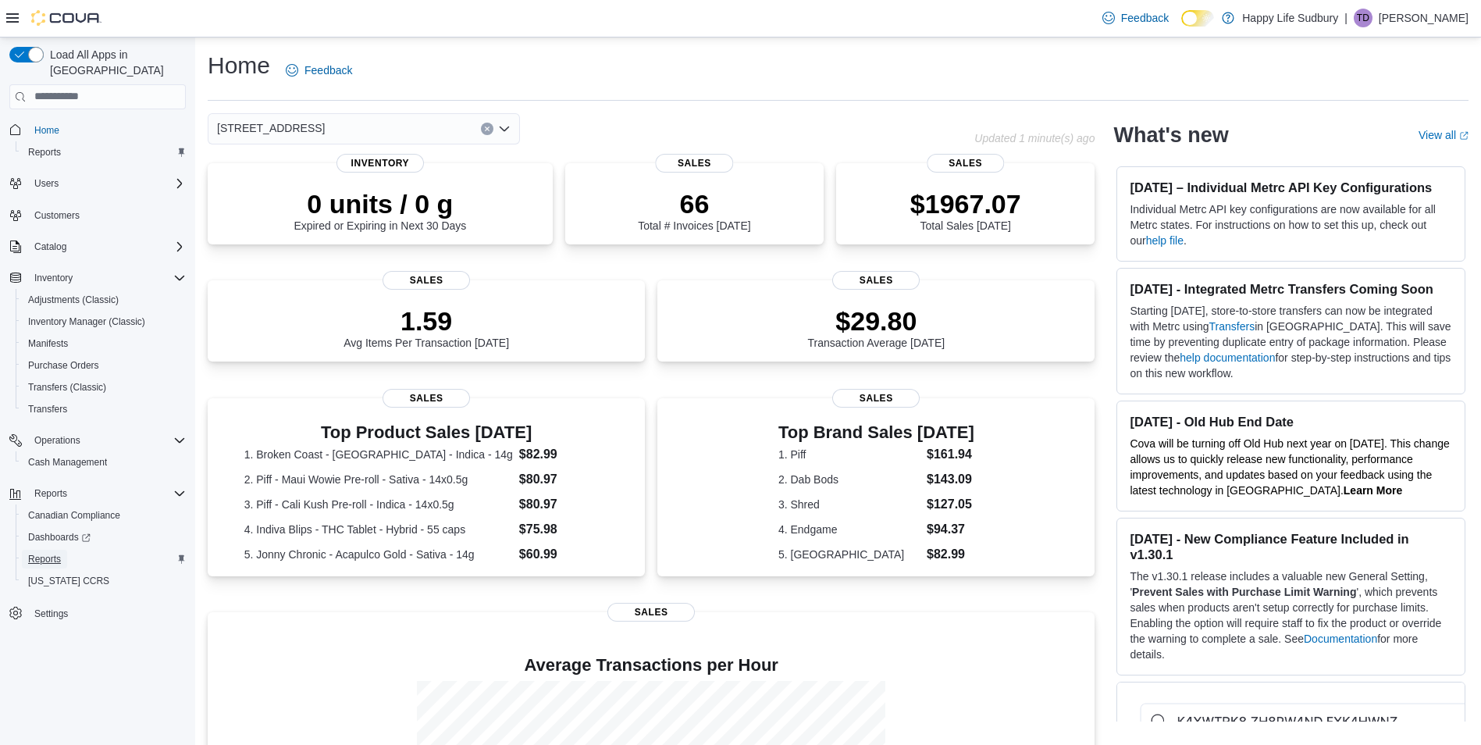
click at [50, 553] on span "Reports" at bounding box center [44, 559] width 33 height 12
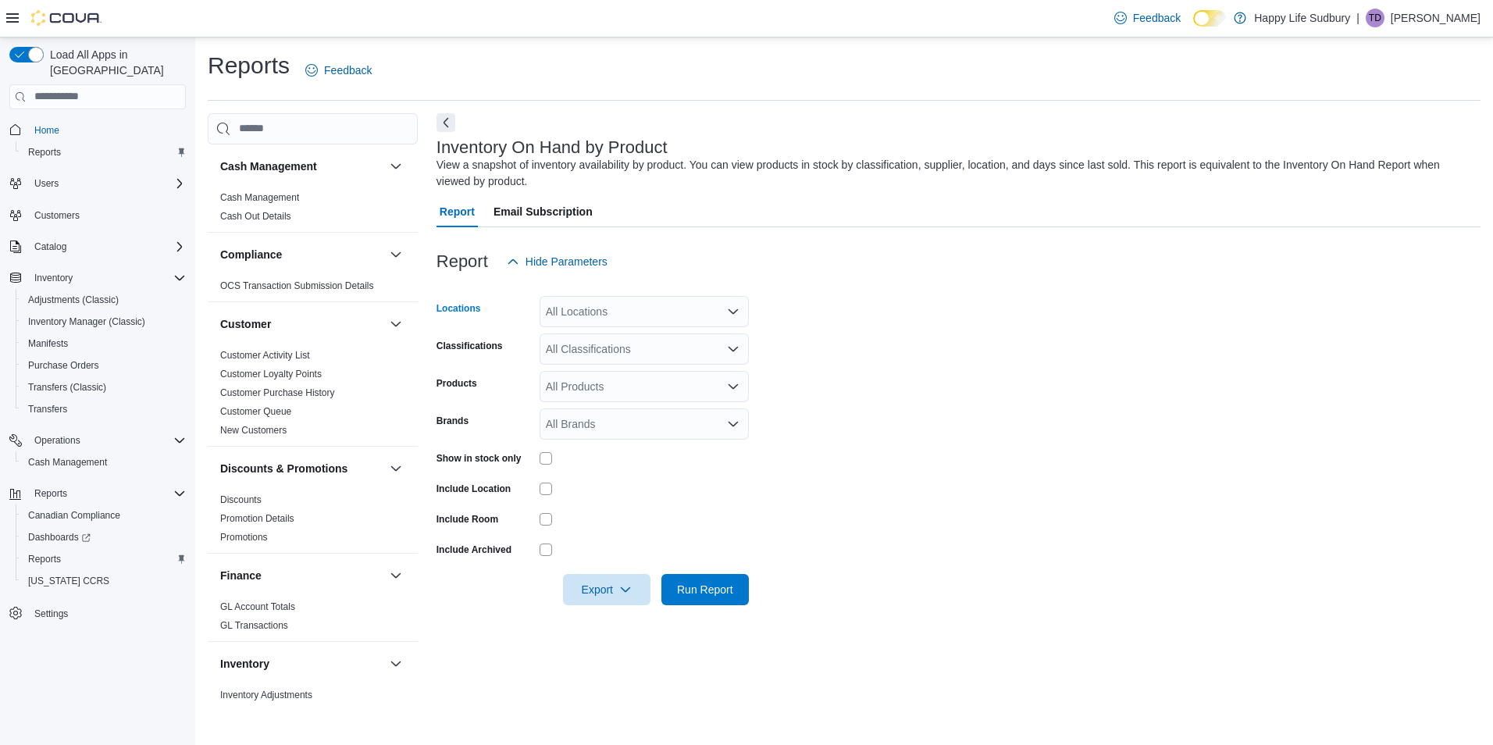
click at [641, 317] on div "All Locations" at bounding box center [644, 311] width 209 height 31
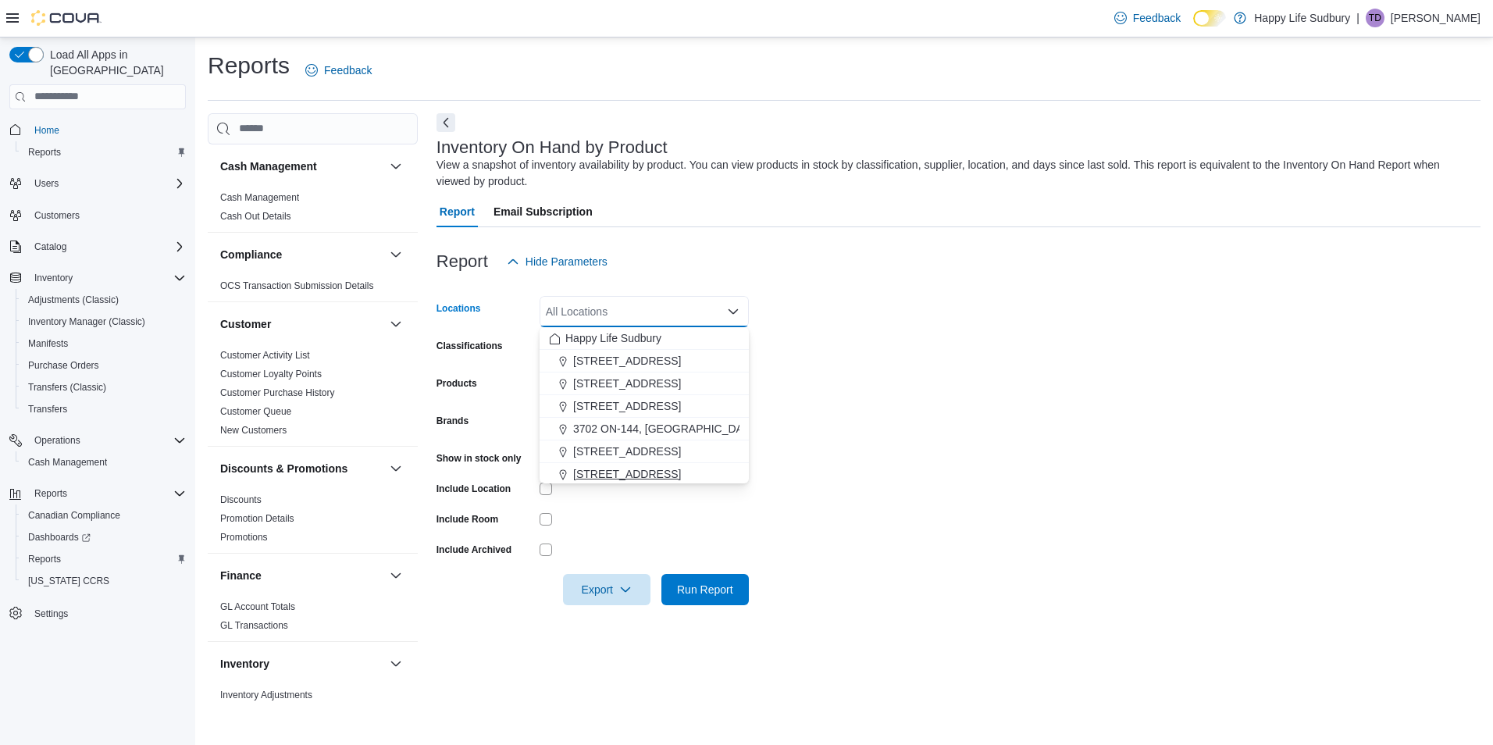
click at [648, 469] on span "42 Lakeshore Dr, North Bay" at bounding box center [627, 474] width 108 height 16
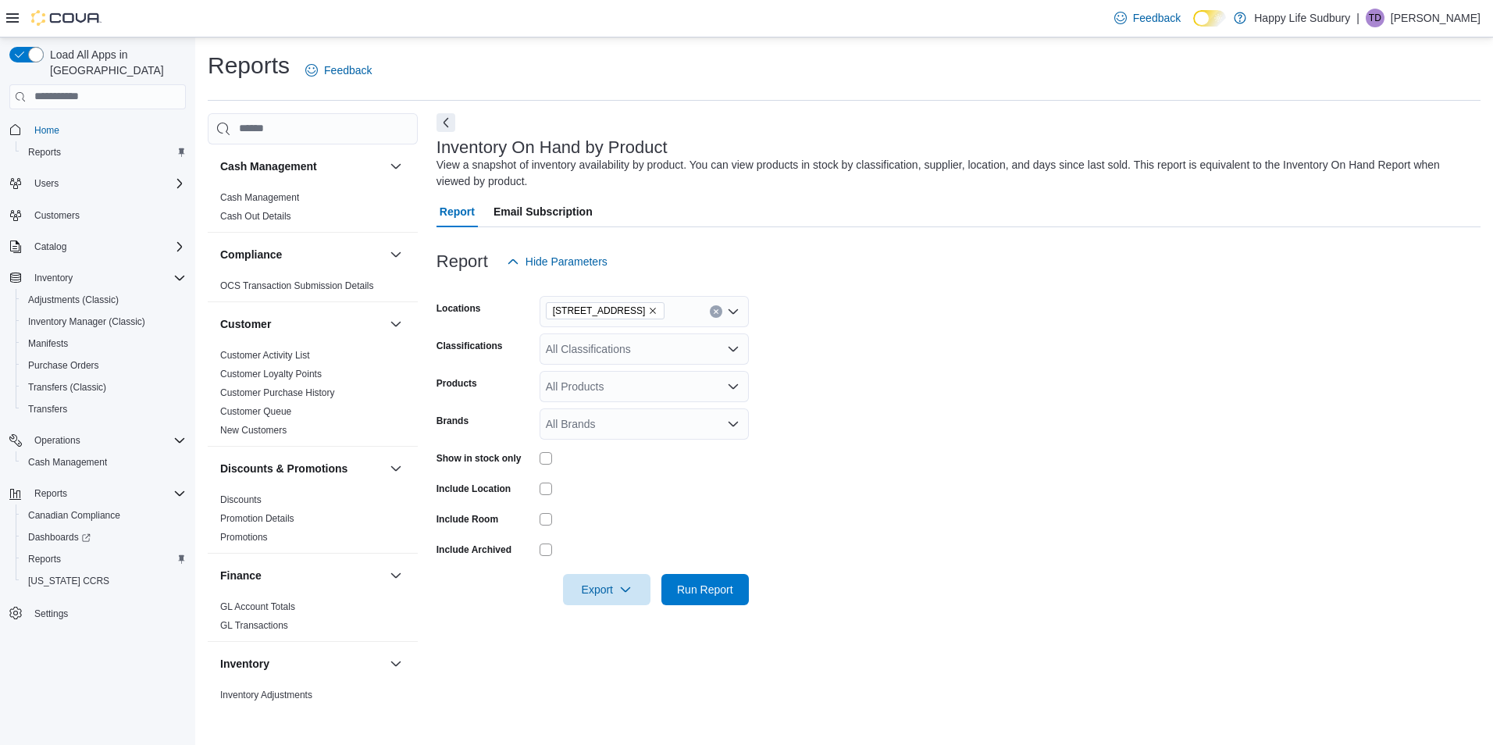
click at [846, 354] on form "Locations 42 Lakeshore Dr, North Bay Classifications All Classifications Produc…" at bounding box center [958, 441] width 1044 height 328
click at [600, 346] on div "All Classifications" at bounding box center [644, 348] width 209 height 31
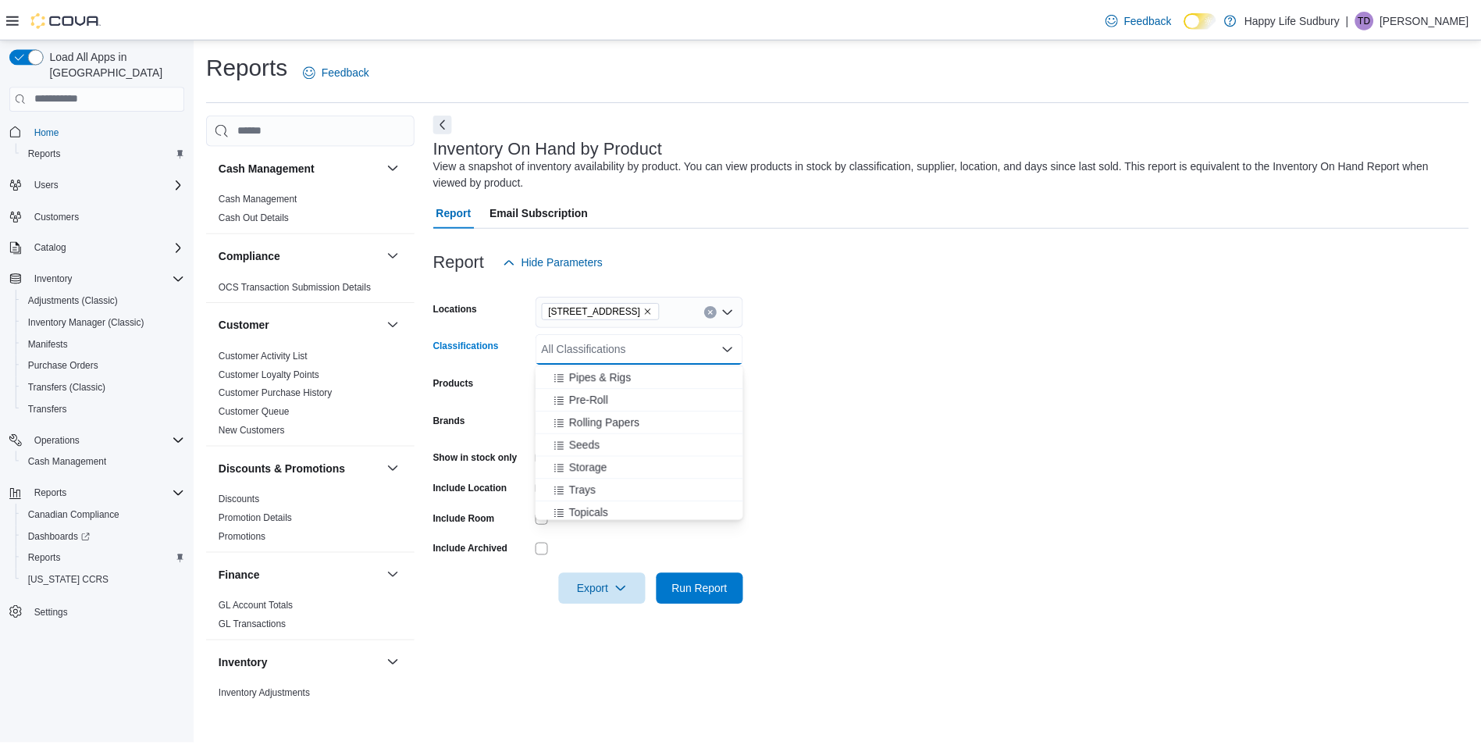
scroll to position [390, 0]
click at [591, 509] on span "Vapes" at bounding box center [588, 506] width 30 height 16
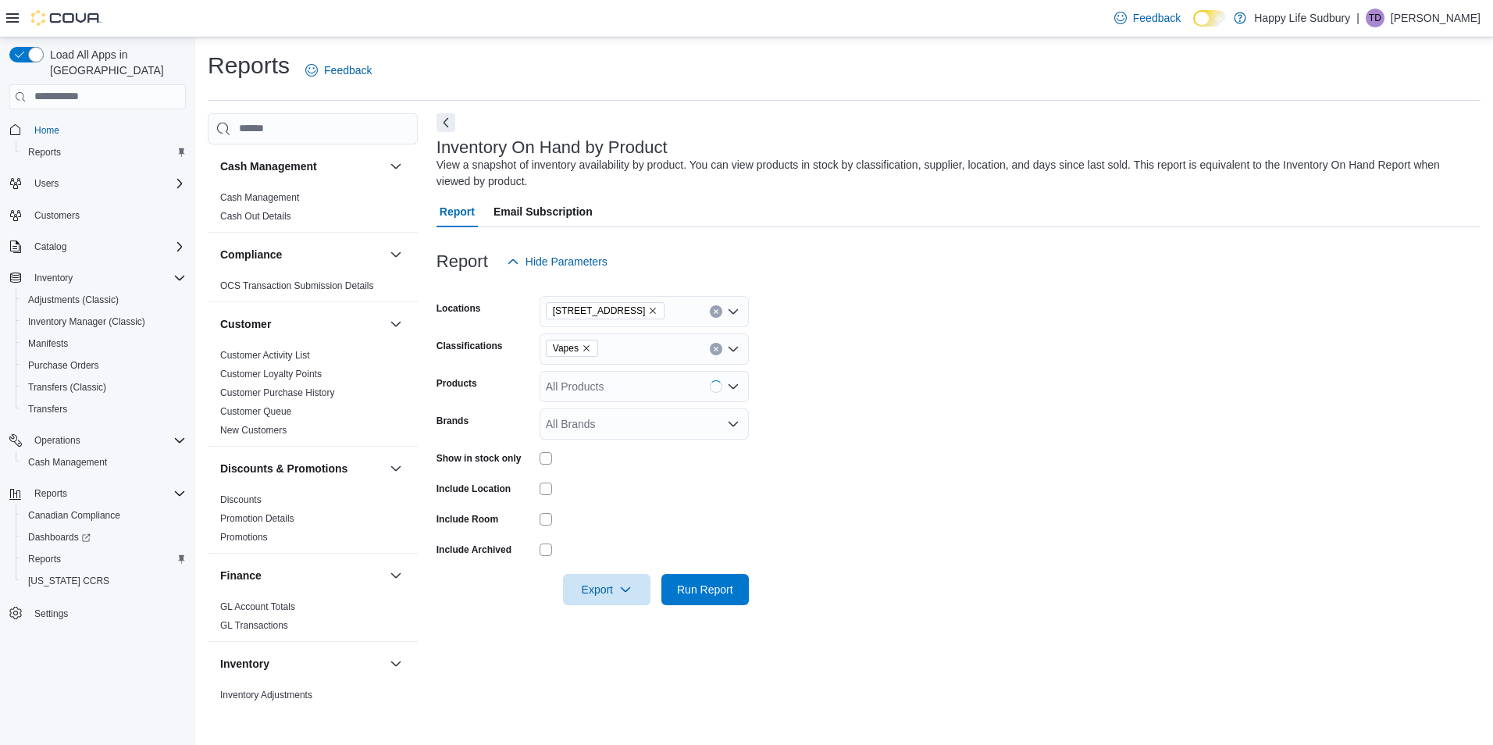
click at [924, 424] on form "Locations 42 Lakeshore Dr, North Bay Classifications Vapes Products All Product…" at bounding box center [958, 441] width 1044 height 328
click at [720, 575] on form "Locations 42 Lakeshore Dr, North Bay Classifications Vapes Products All Product…" at bounding box center [958, 441] width 1044 height 328
click at [720, 579] on span "Run Report" at bounding box center [705, 588] width 69 height 31
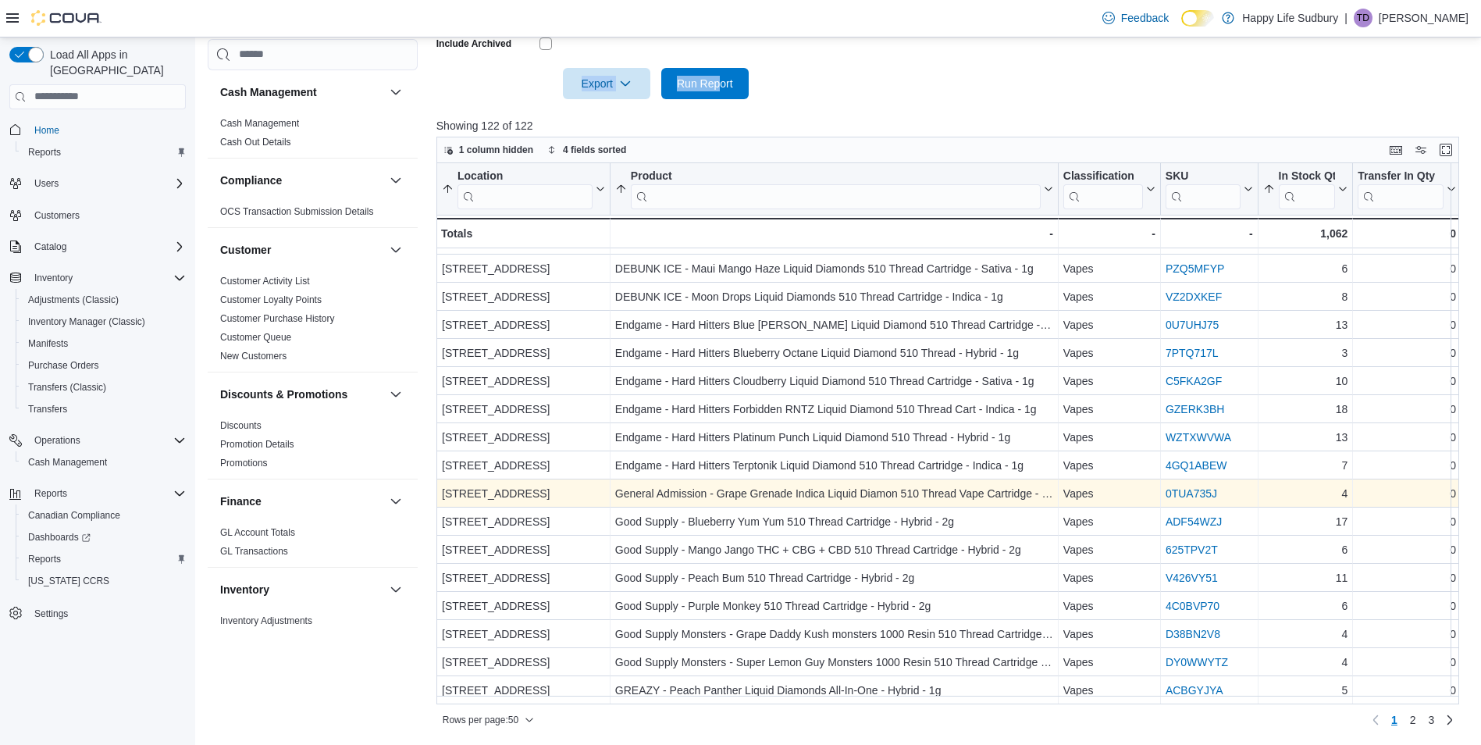
scroll to position [957, 0]
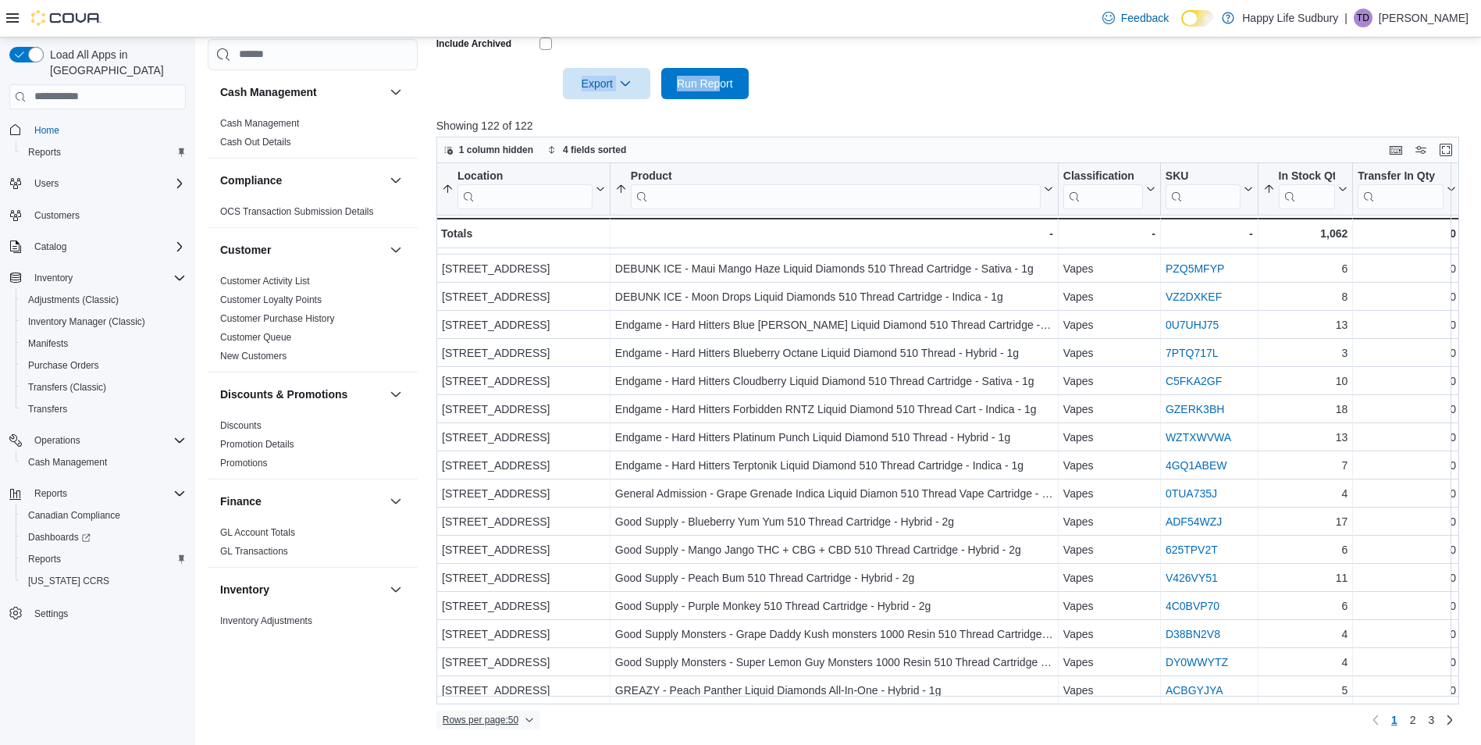
click at [491, 723] on span "Rows per page : 50" at bounding box center [481, 720] width 76 height 12
click at [491, 690] on span "100 rows" at bounding box center [508, 688] width 50 height 12
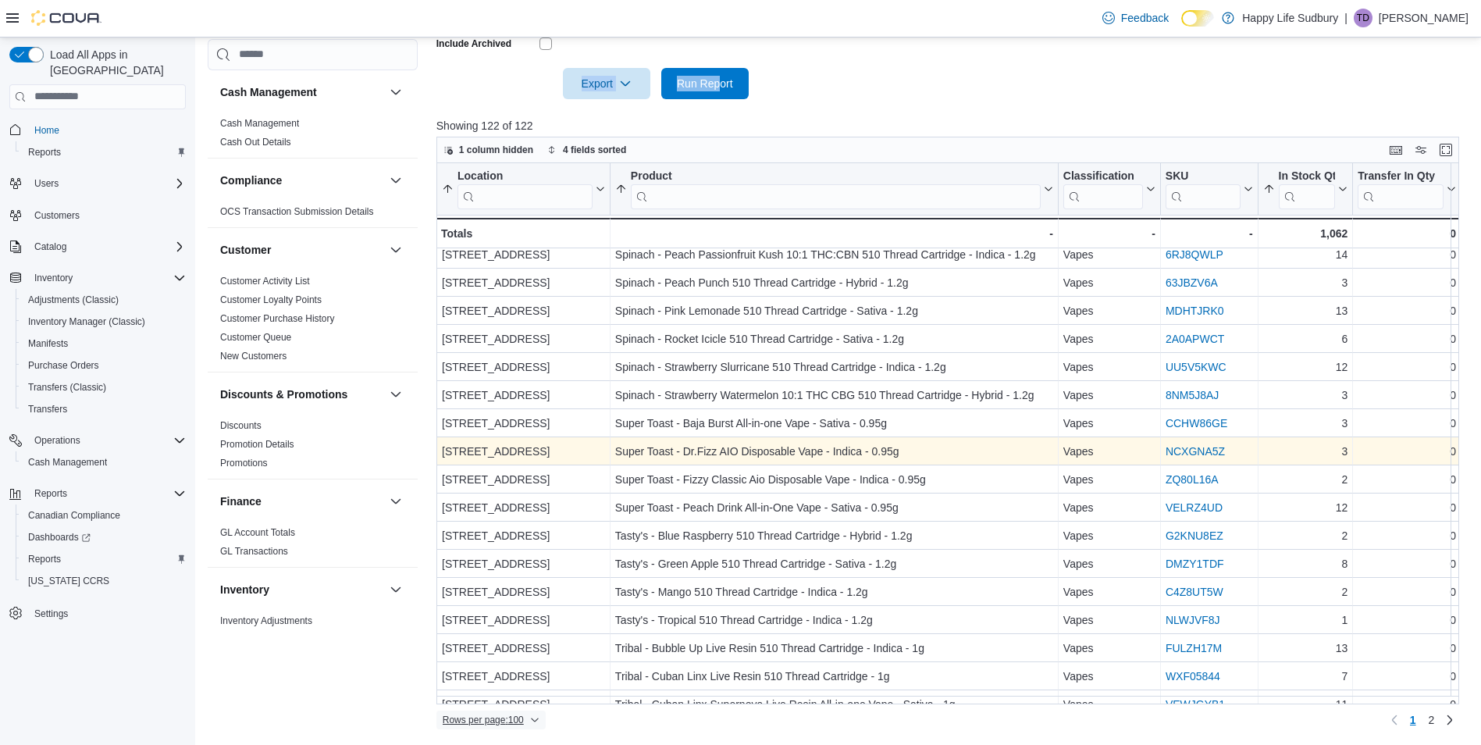
scroll to position [2363, 0]
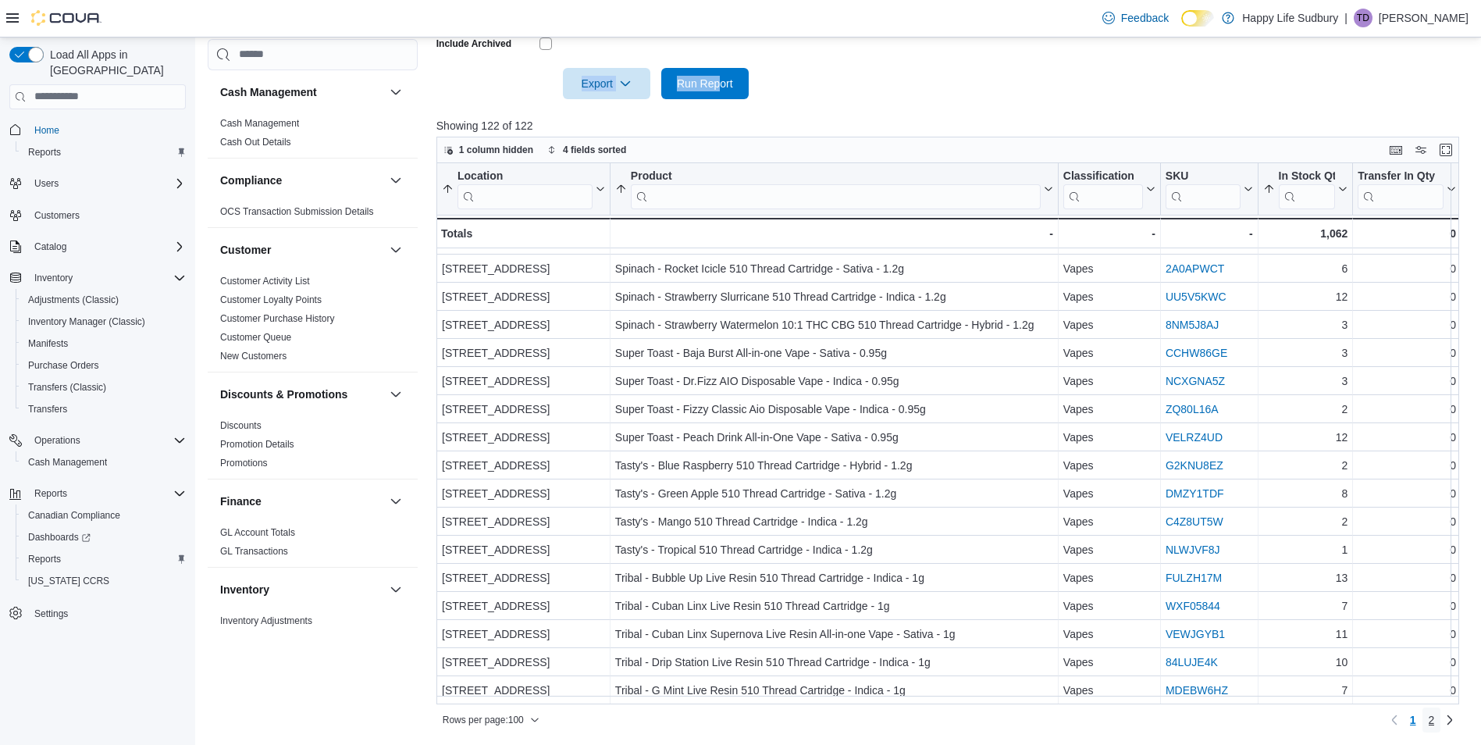
click at [1435, 721] on span "2" at bounding box center [1432, 720] width 6 height 16
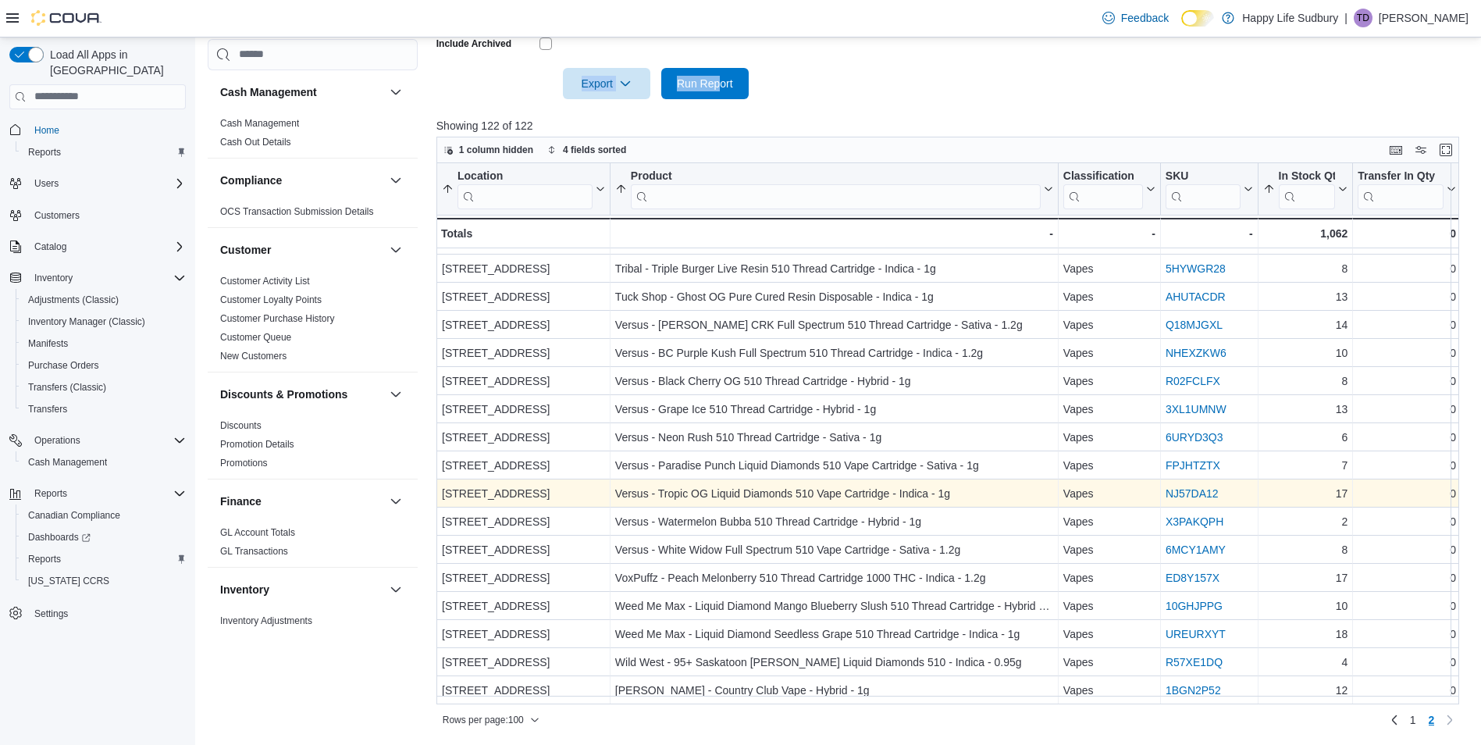
scroll to position [170, 0]
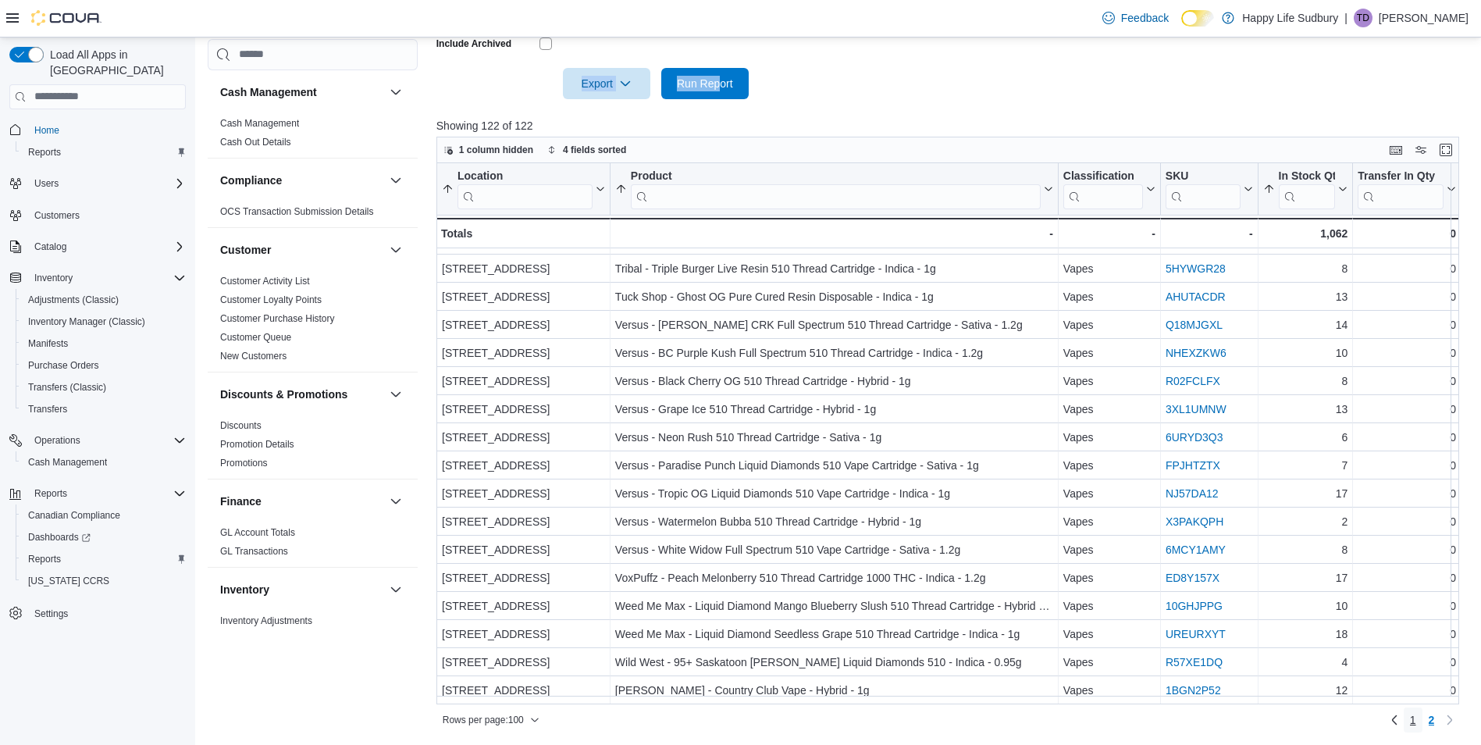
click at [1416, 719] on span "1" at bounding box center [1413, 720] width 6 height 16
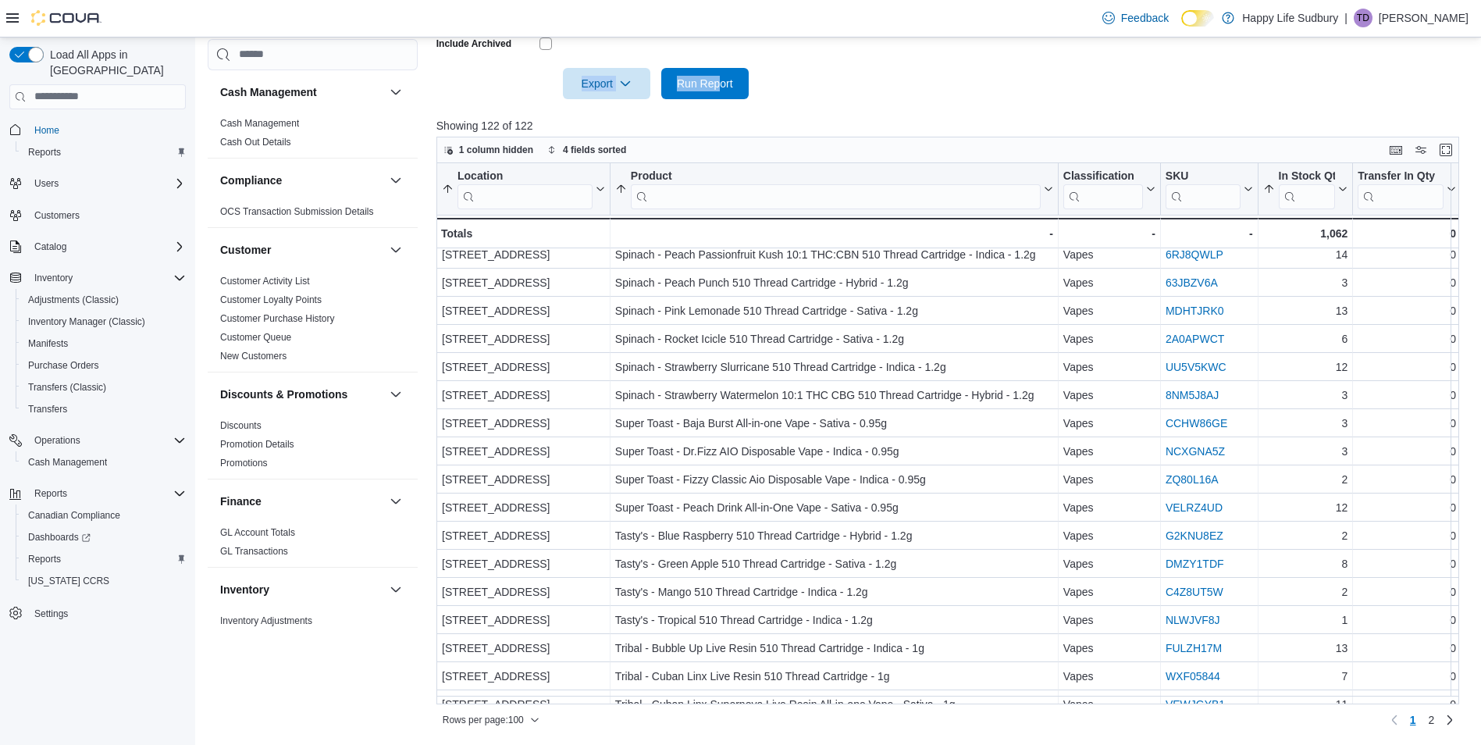
scroll to position [2363, 0]
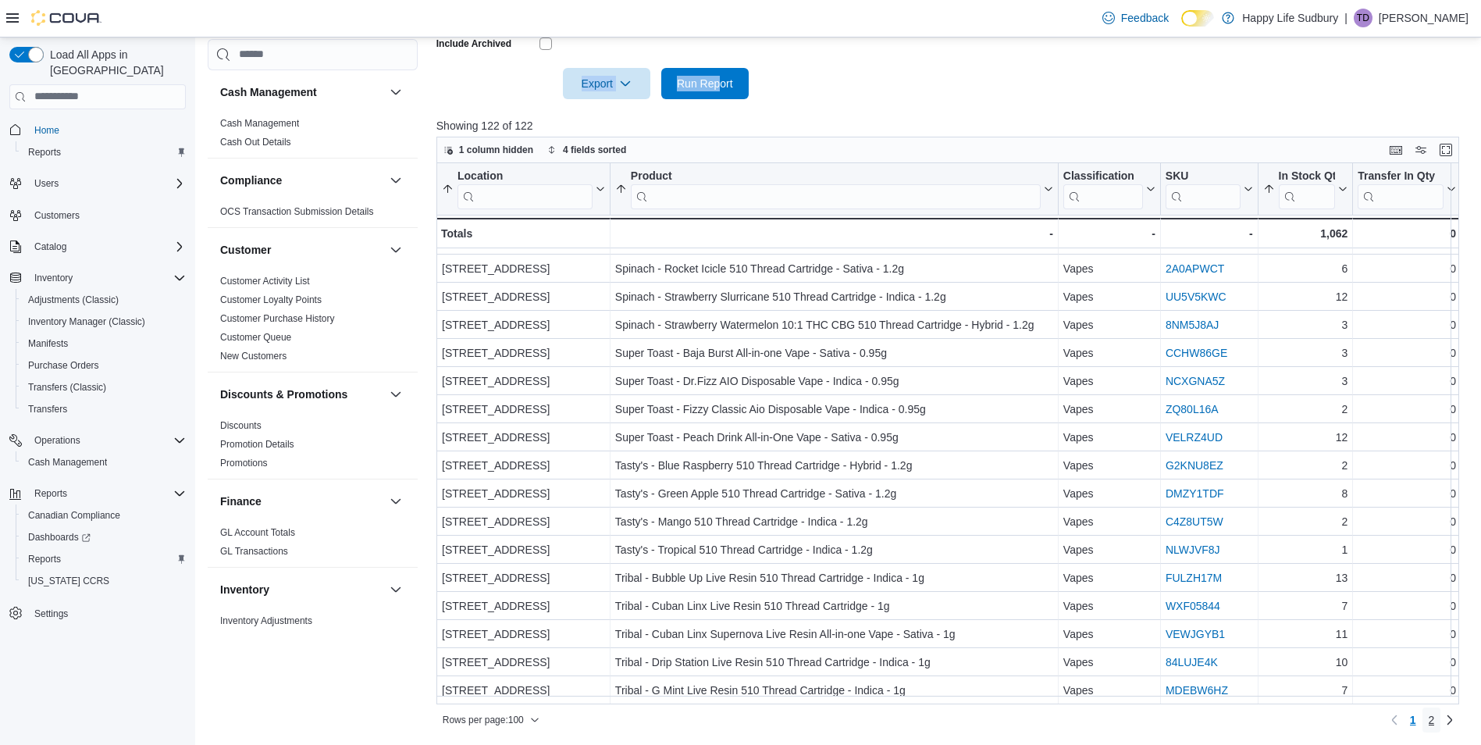
click at [1435, 718] on span "2" at bounding box center [1432, 720] width 6 height 16
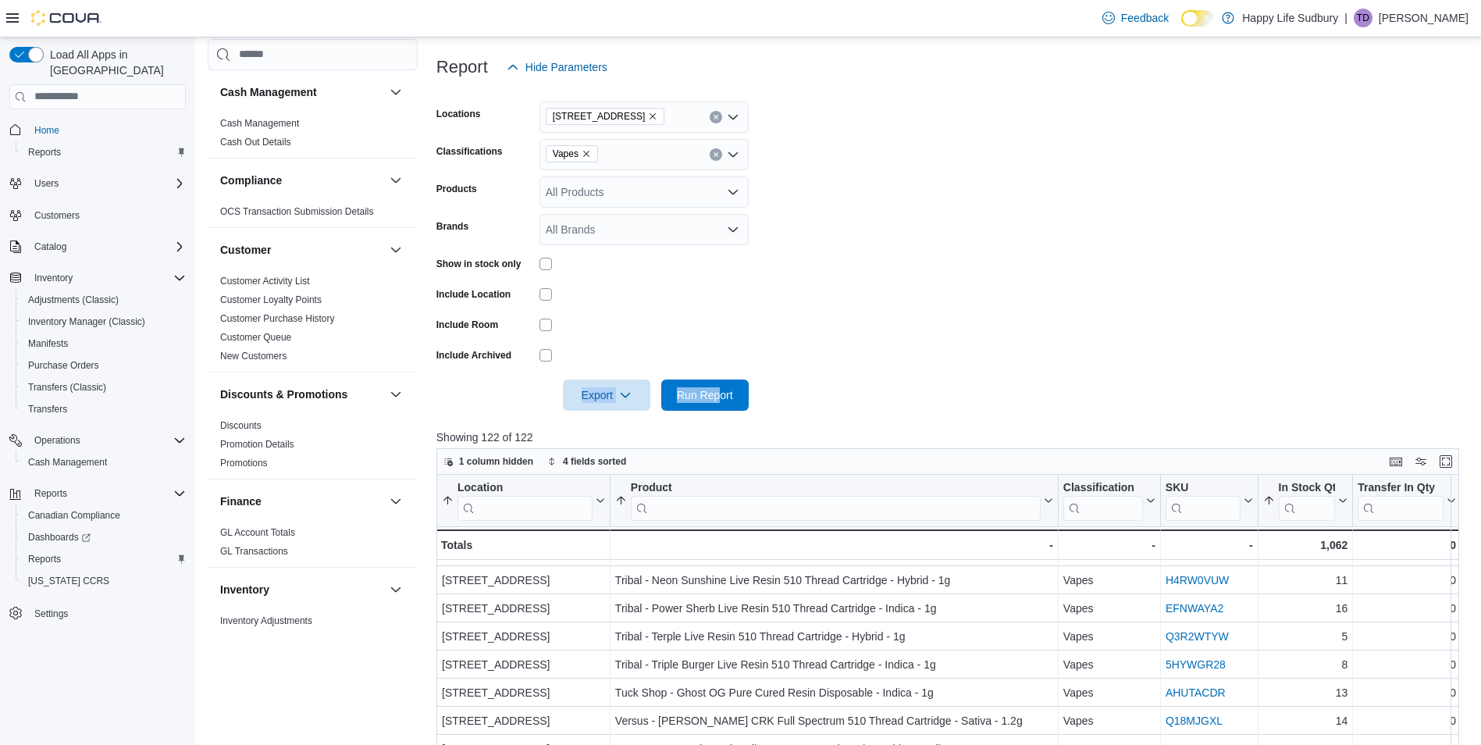
scroll to position [194, 0]
click at [582, 152] on icon "Remove Vapes from selection in this group" at bounding box center [586, 154] width 9 height 9
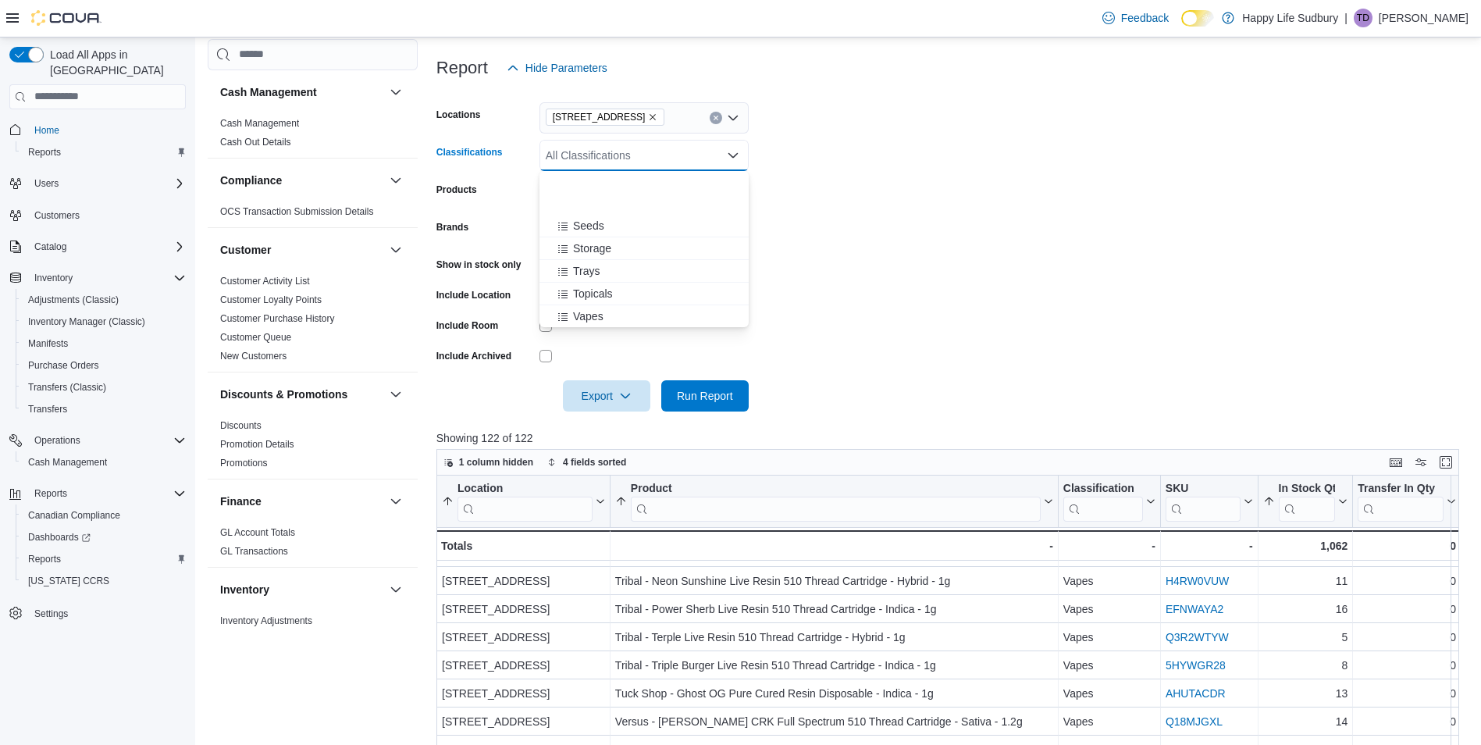
scroll to position [468, 0]
click at [591, 212] on span "Topicals" at bounding box center [593, 212] width 40 height 16
click at [705, 390] on span "Run Report" at bounding box center [705, 395] width 56 height 16
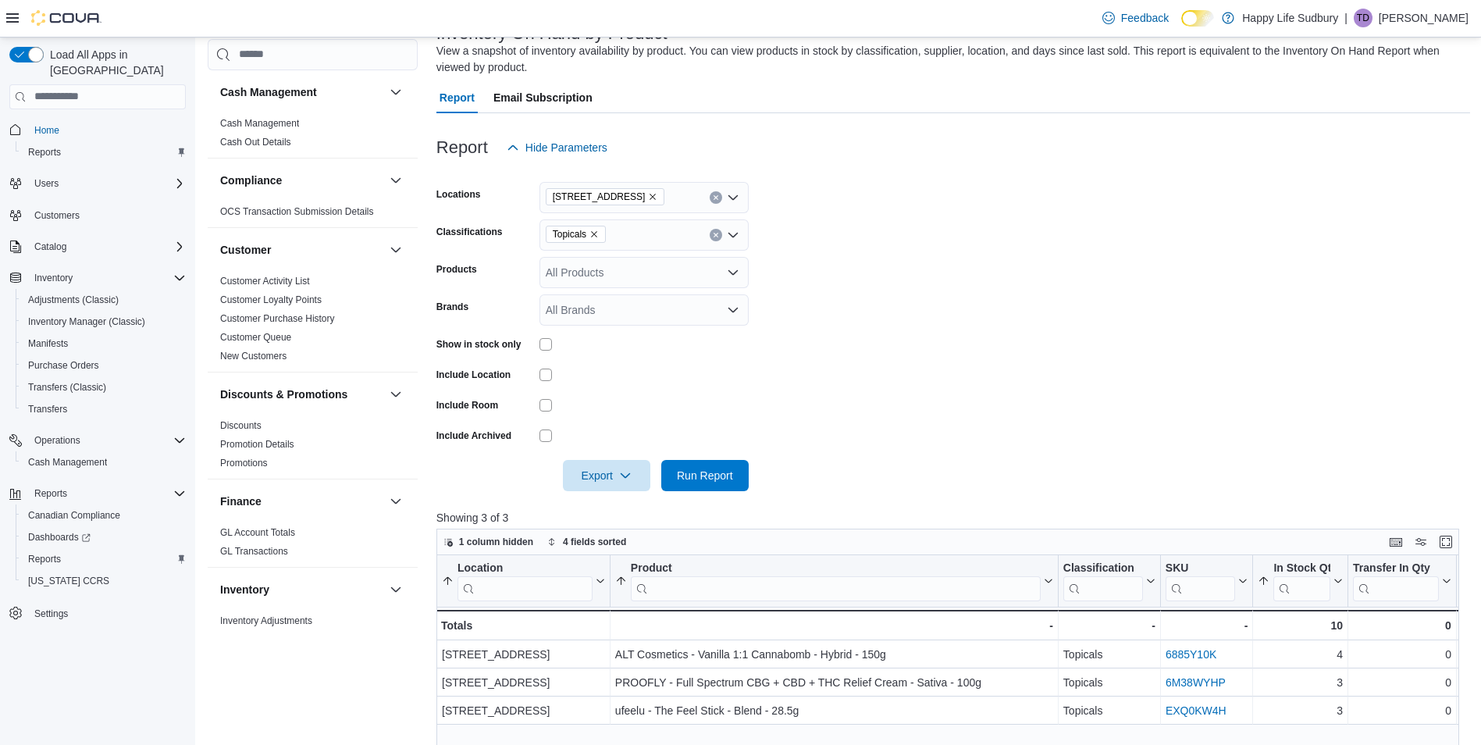
scroll to position [37, 0]
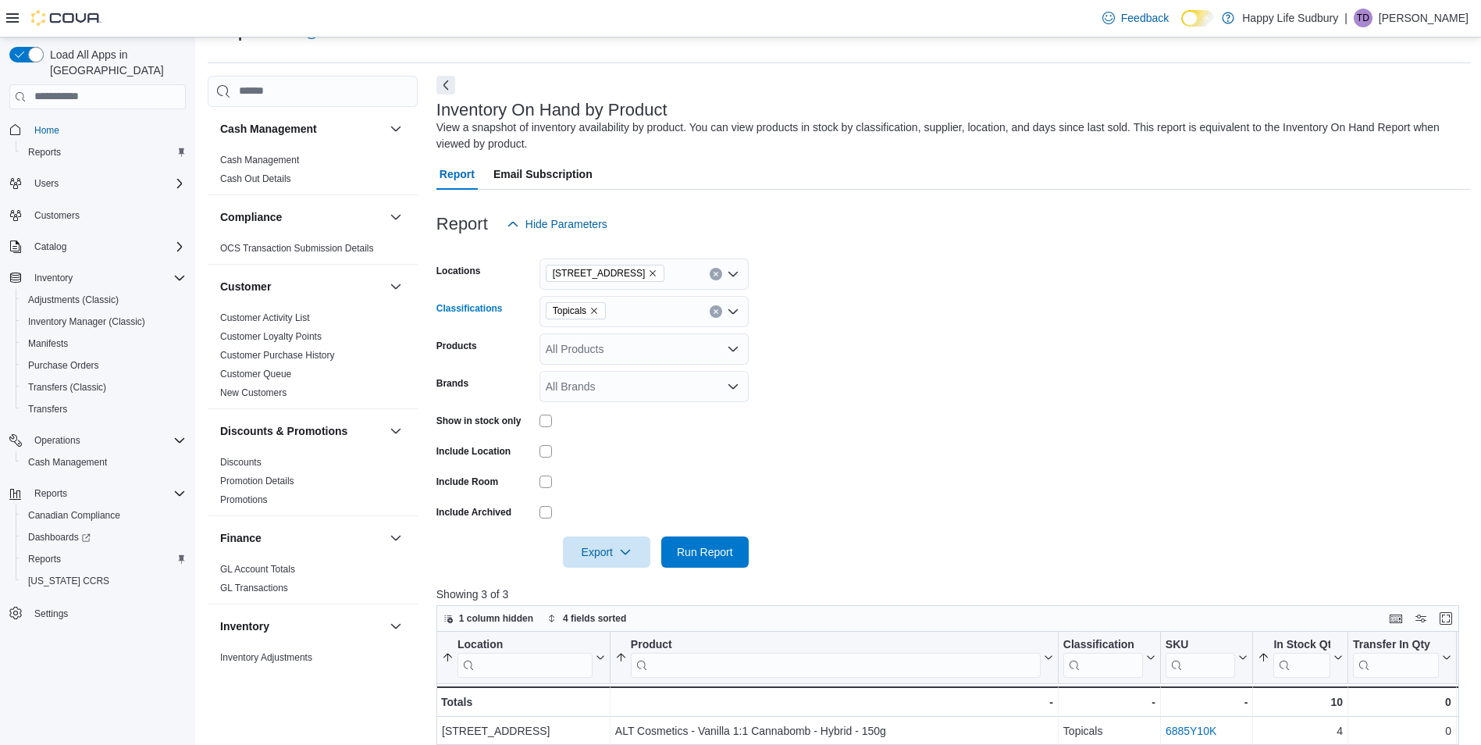
click at [593, 310] on icon "Remove Topicals from selection in this group" at bounding box center [593, 310] width 9 height 9
click at [588, 381] on span "Flower" at bounding box center [589, 386] width 33 height 16
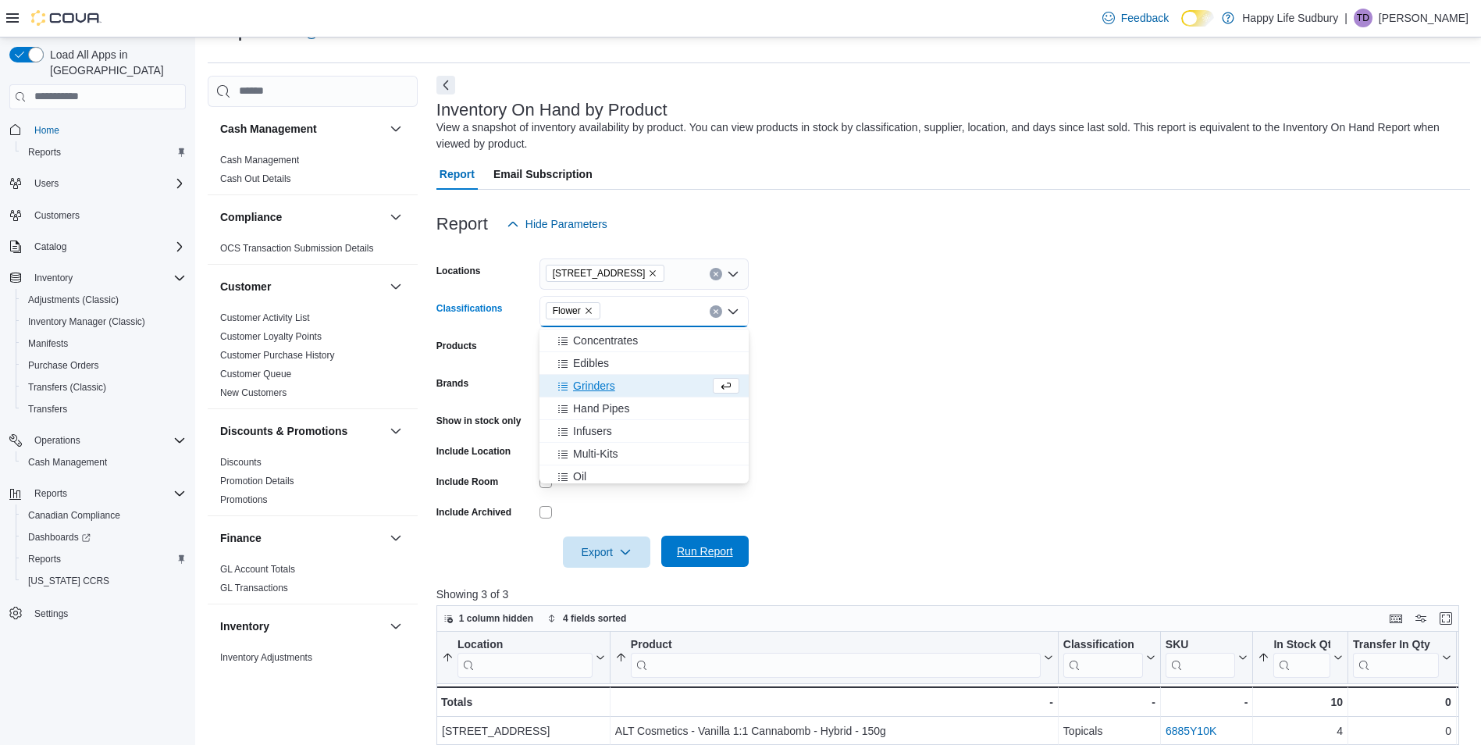
click at [721, 551] on span "Run Report" at bounding box center [705, 551] width 56 height 16
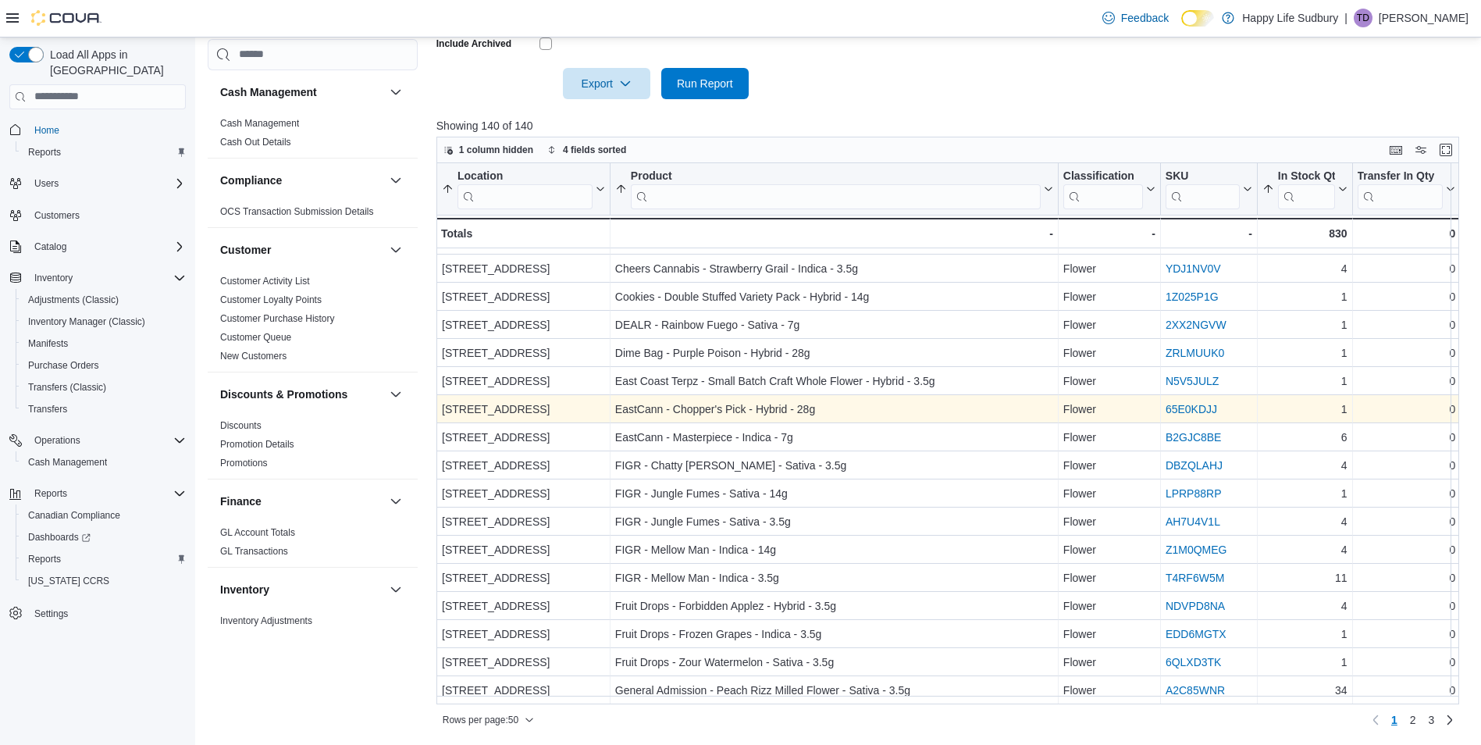
scroll to position [957, 0]
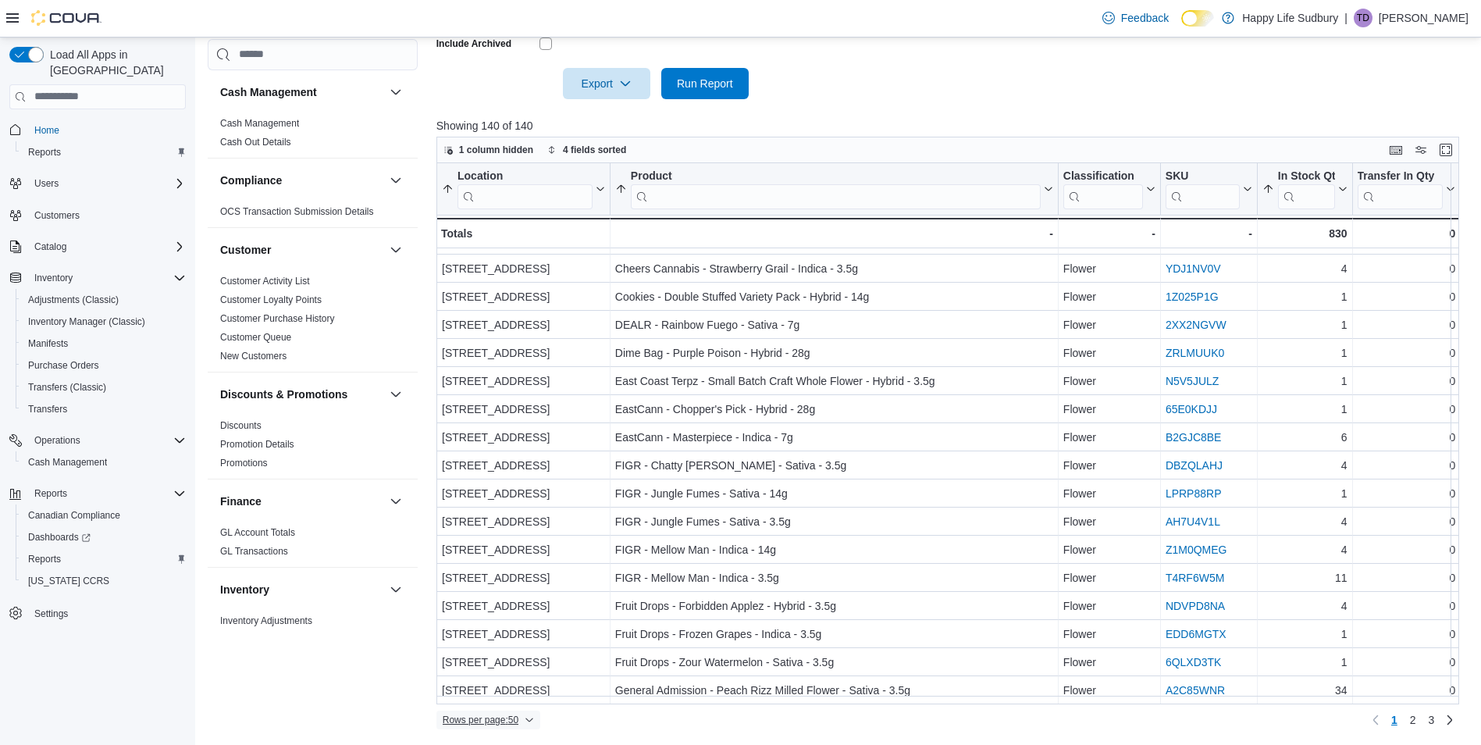
click at [516, 721] on span "Rows per page : 50" at bounding box center [481, 720] width 76 height 12
click at [507, 693] on span "100 rows" at bounding box center [508, 688] width 50 height 12
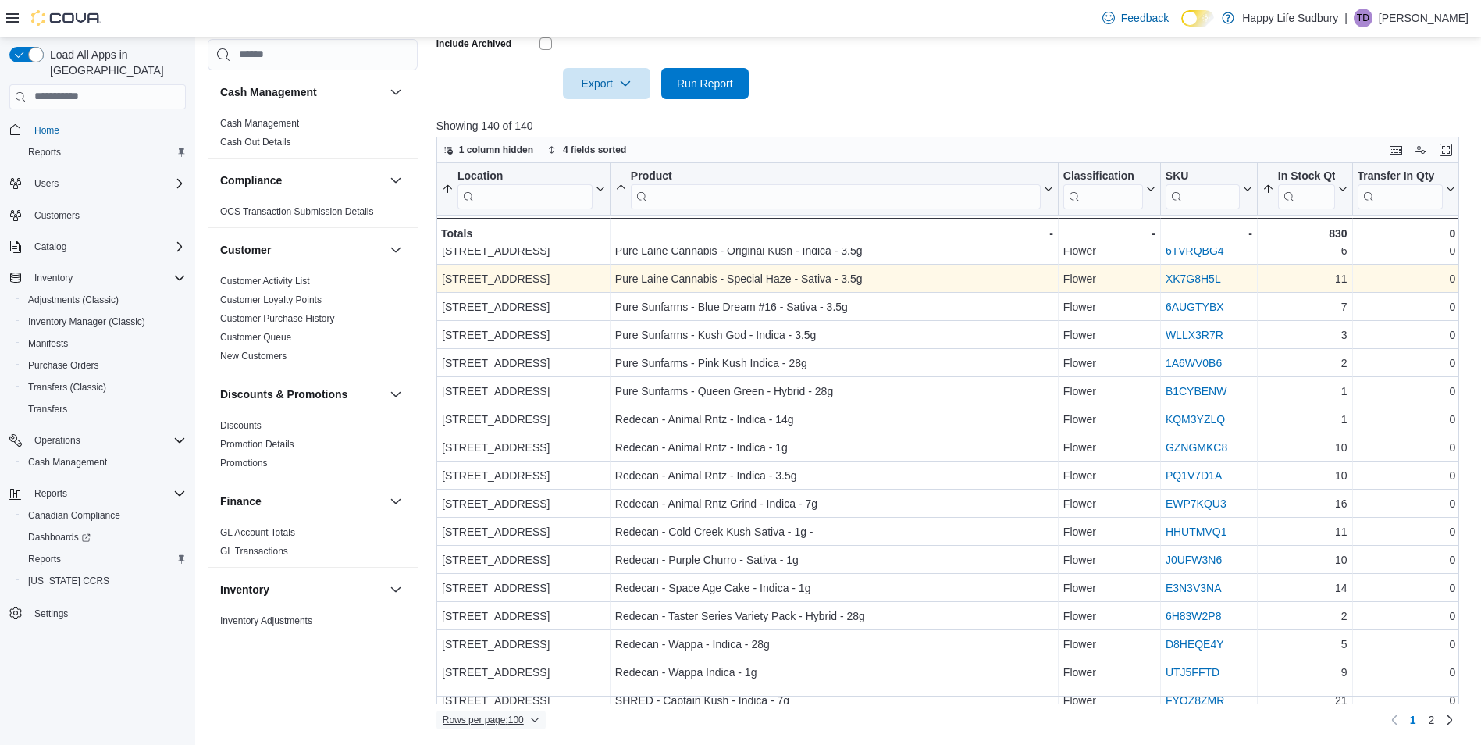
scroll to position [2363, 0]
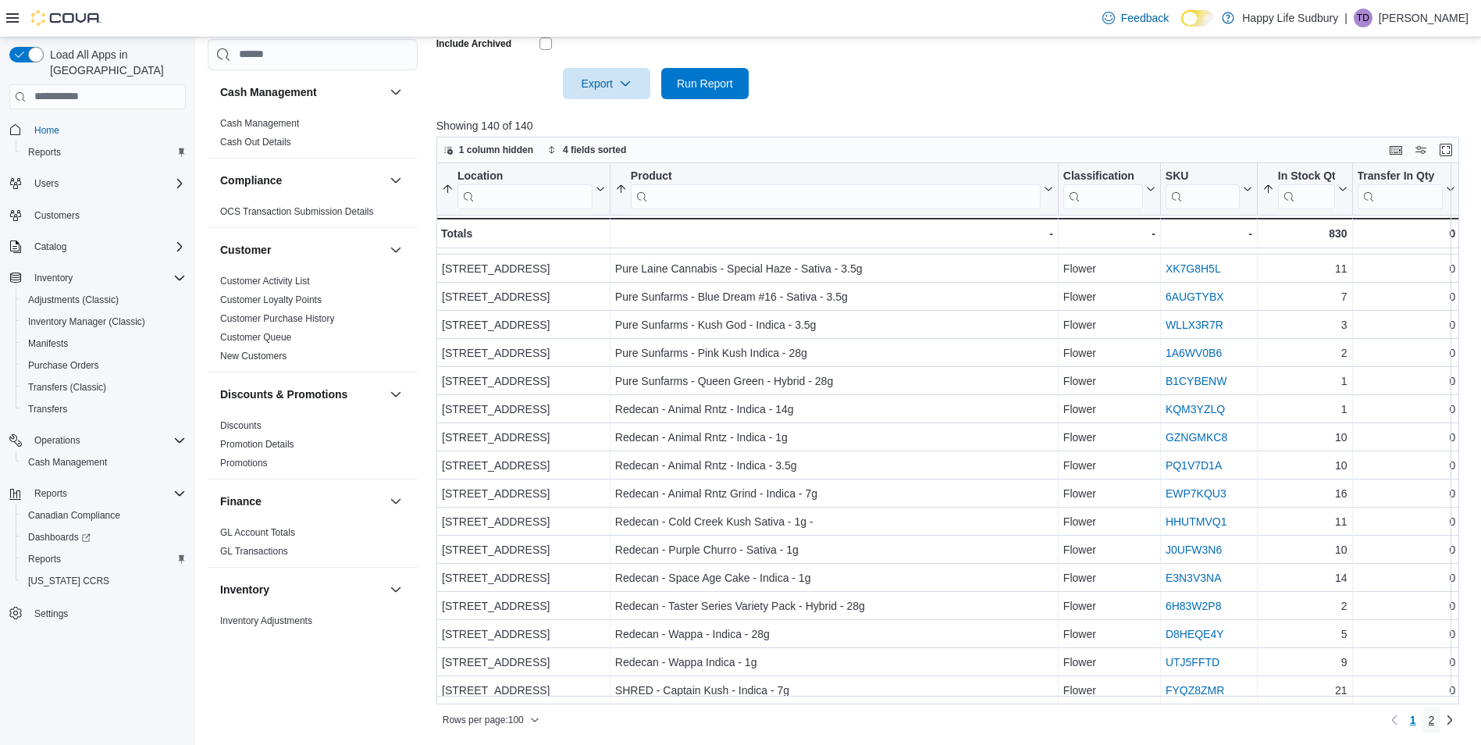
click at [1435, 721] on span "2" at bounding box center [1432, 720] width 6 height 16
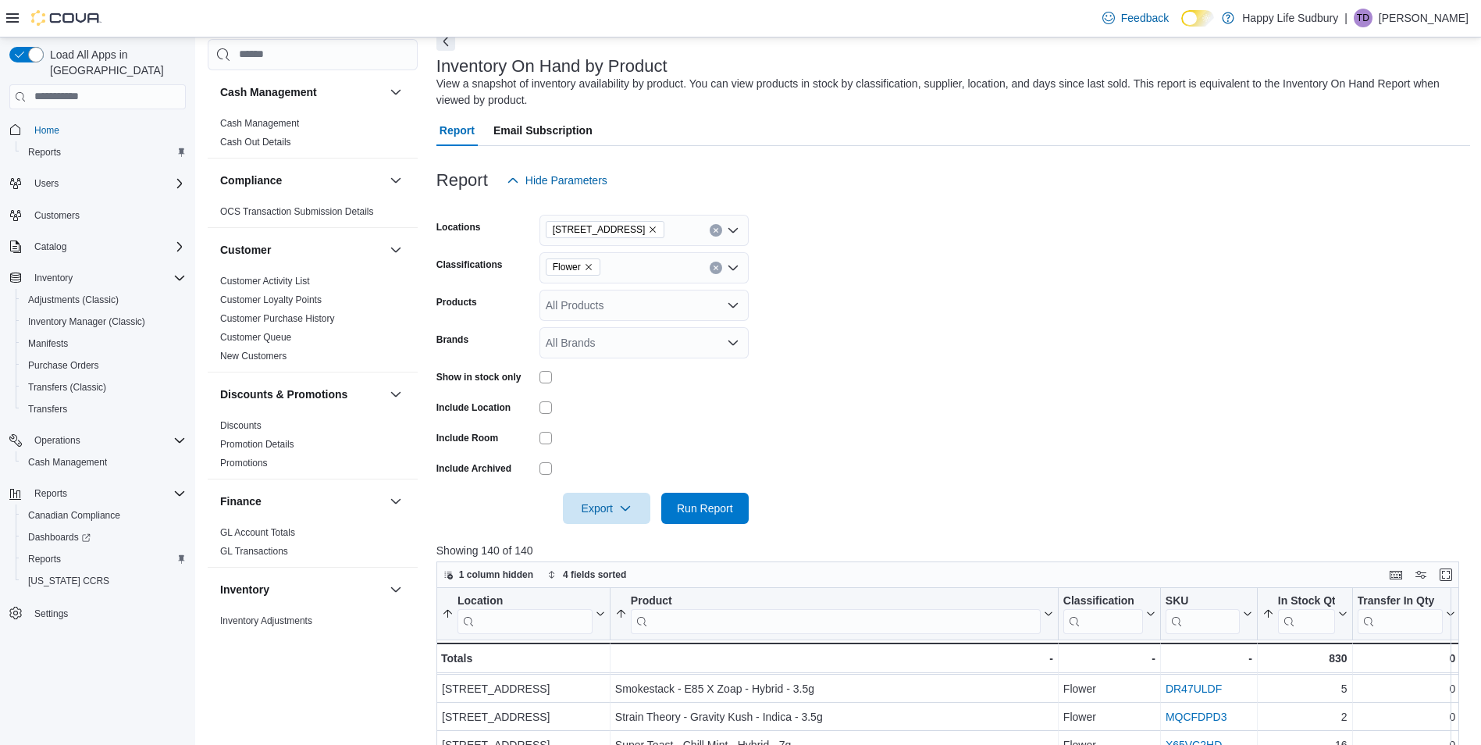
scroll to position [0, 0]
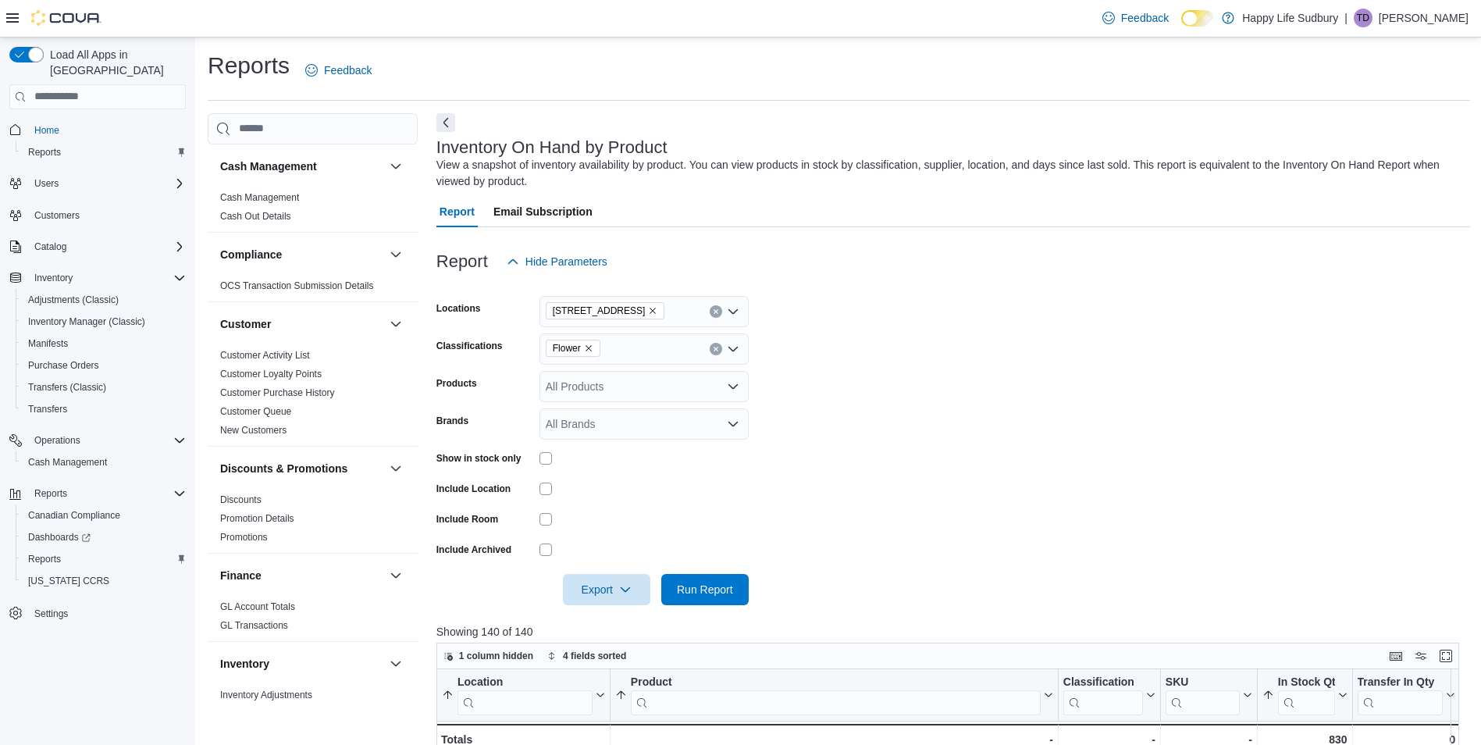
click at [586, 349] on icon "Remove Flower from selection in this group" at bounding box center [588, 348] width 9 height 9
click at [604, 376] on span "Pre-Roll" at bounding box center [593, 370] width 40 height 16
click at [696, 589] on span "Run Report" at bounding box center [705, 589] width 56 height 16
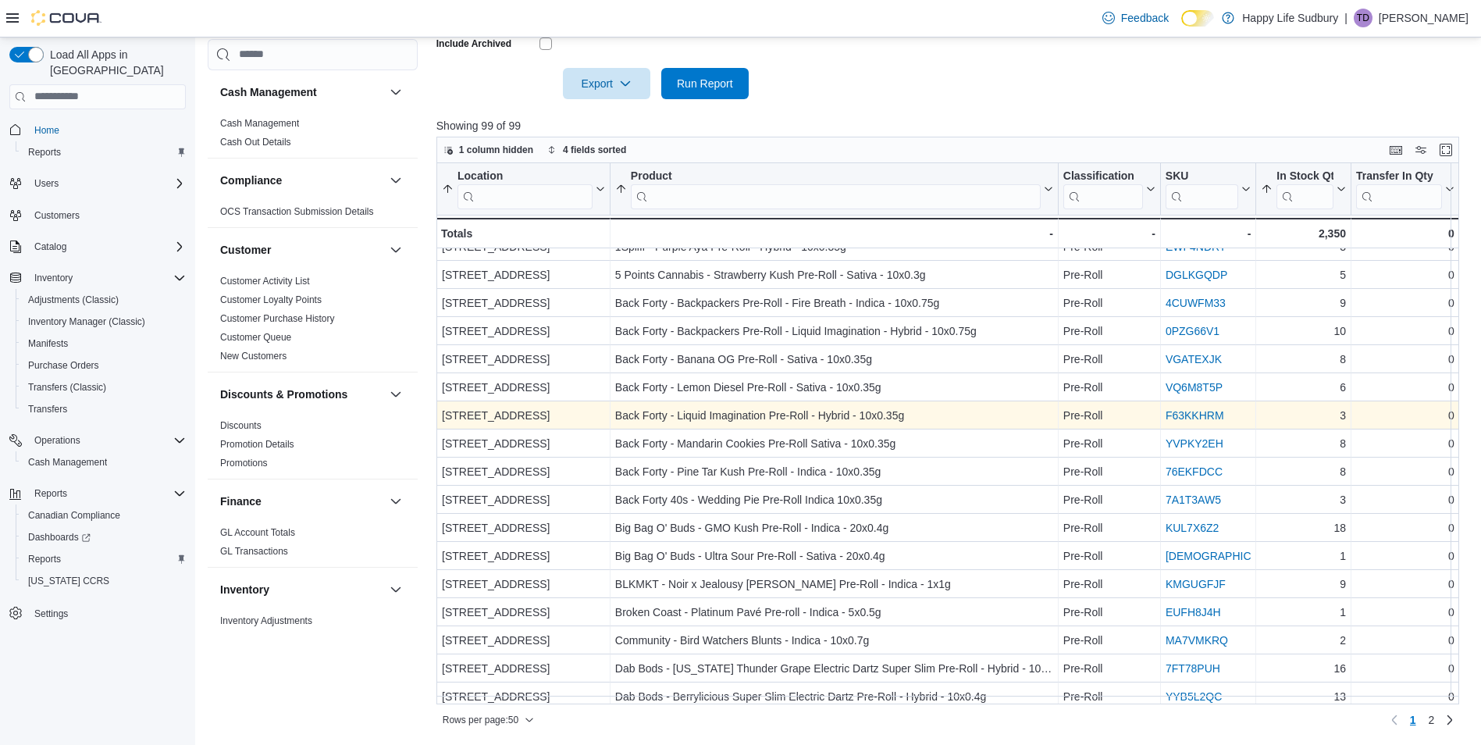
scroll to position [234, 0]
